Goal: Information Seeking & Learning: Learn about a topic

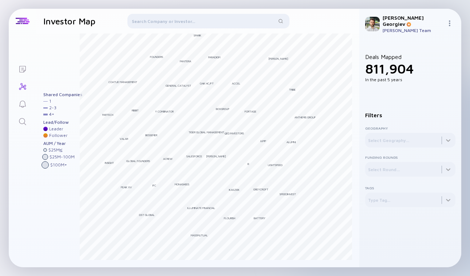
click at [186, 25] on div at bounding box center [208, 22] width 162 height 17
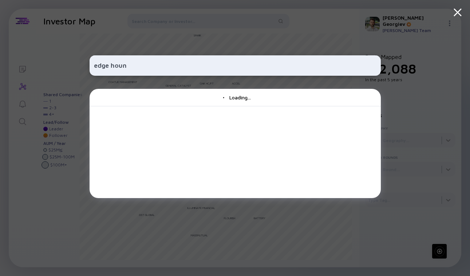
type input "edge hound"
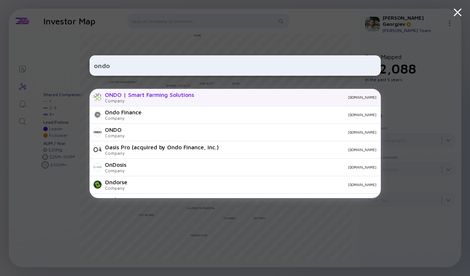
type input "ondo"
click at [198, 99] on div "ONDO | Smart Farming Solutions Company [DOMAIN_NAME]" at bounding box center [235, 97] width 291 height 17
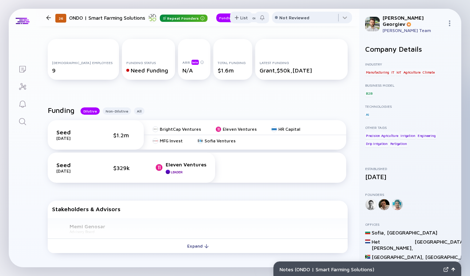
scroll to position [137, 0]
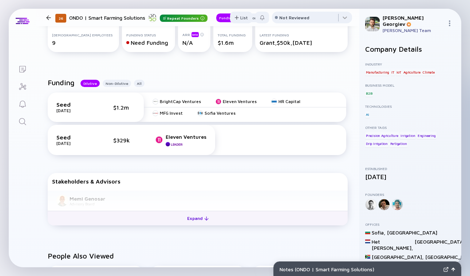
click at [192, 219] on div "Expand" at bounding box center [198, 218] width 30 height 11
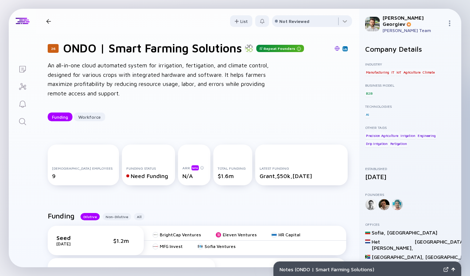
scroll to position [0, 0]
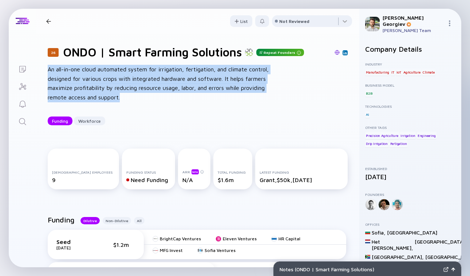
drag, startPoint x: 48, startPoint y: 67, endPoint x: 128, endPoint y: 105, distance: 88.3
click at [128, 105] on div "26 ONDO | Smart Farming Solutions Repeat Founders An all-in-one cloud automated…" at bounding box center [197, 85] width 323 height 103
copy div "An all-in-one cloud automated system for irrigation, fertigation, and climate c…"
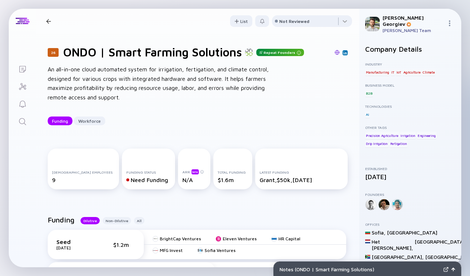
click at [50, 20] on div at bounding box center [48, 21] width 5 height 5
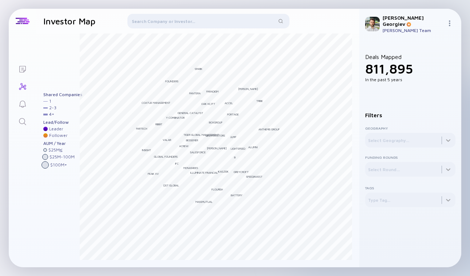
click at [212, 25] on div at bounding box center [208, 22] width 162 height 17
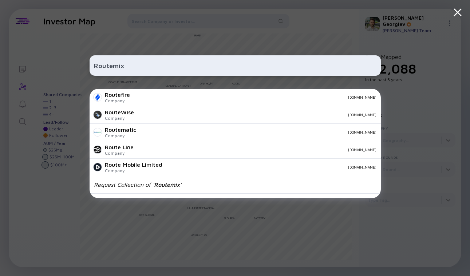
paste input "ShareAI"
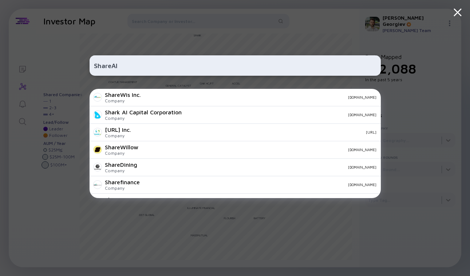
paste input "Tow4Tech"
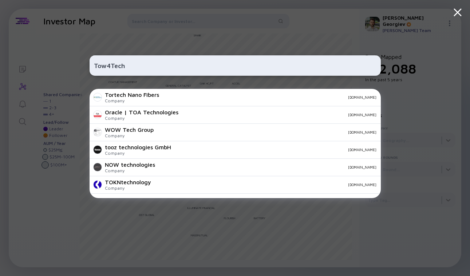
paste input "VRC"
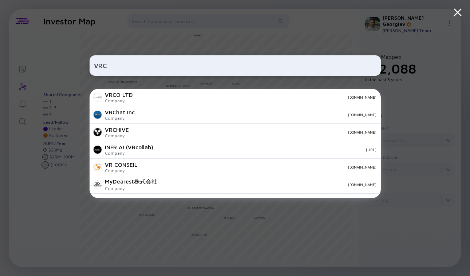
paste input "Spark Generation"
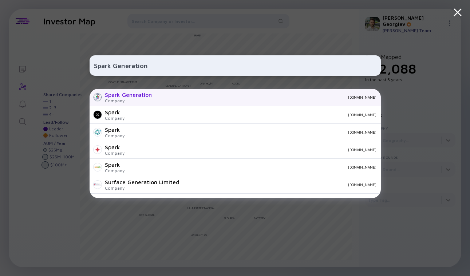
type input "Spark Generation"
click at [144, 101] on div "Company" at bounding box center [128, 100] width 47 height 5
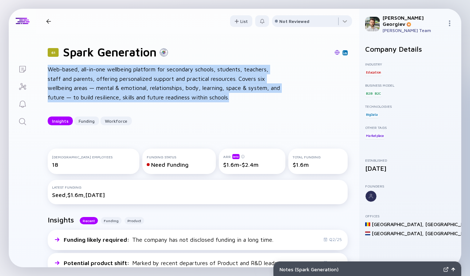
drag, startPoint x: 48, startPoint y: 69, endPoint x: 251, endPoint y: 102, distance: 204.7
click at [251, 102] on div "61 Spark Generation Web-based, all-in-one wellbeing platform for secondary scho…" at bounding box center [197, 85] width 323 height 103
copy div "Web-based, all-in-one wellbeing platform for secondary schools, students, teach…"
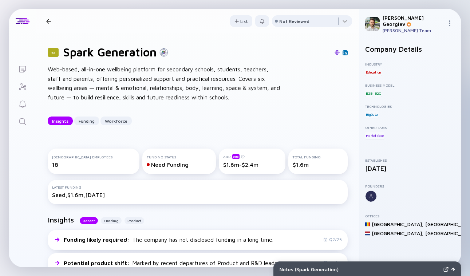
click at [240, 100] on div "Web-based, all-in-one wellbeing platform for secondary schools, students, teach…" at bounding box center [164, 83] width 233 height 37
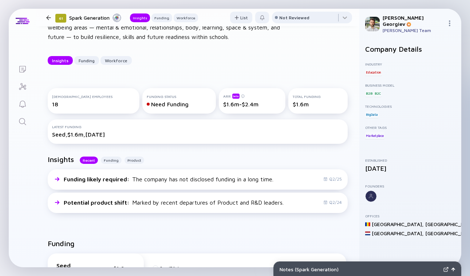
scroll to position [103, 0]
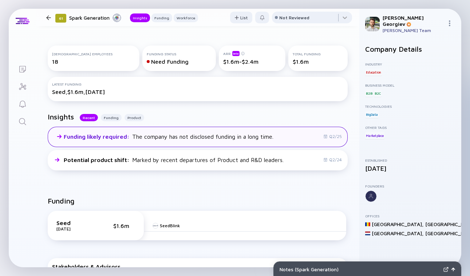
click at [210, 144] on div "Funding likely required : The company has not disclosed funding in a long time.…" at bounding box center [198, 137] width 300 height 20
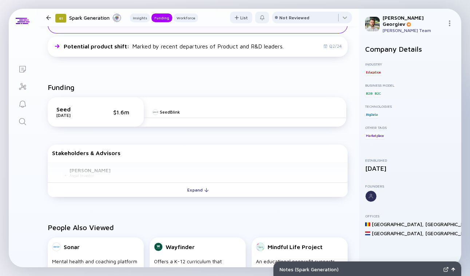
scroll to position [218, 0]
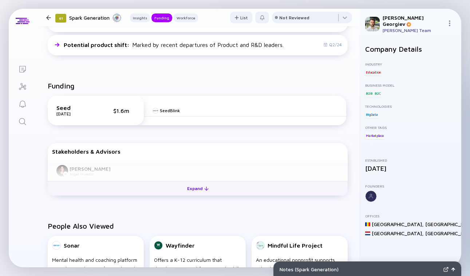
click at [193, 189] on div "Expand" at bounding box center [198, 188] width 30 height 11
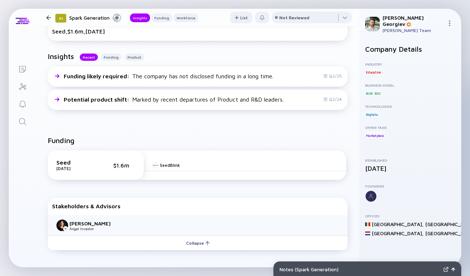
scroll to position [0, 0]
